Goal: Navigation & Orientation: Find specific page/section

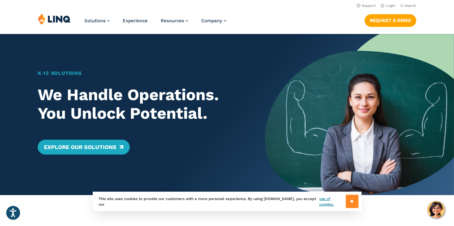
click at [352, 198] on input "**" at bounding box center [352, 201] width 13 height 13
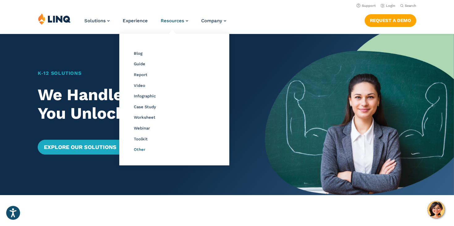
click at [145, 148] on span "Other" at bounding box center [139, 149] width 11 height 5
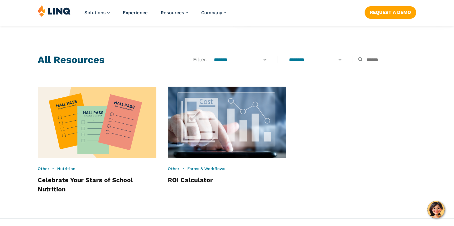
scroll to position [440, 0]
